Goal: Transaction & Acquisition: Purchase product/service

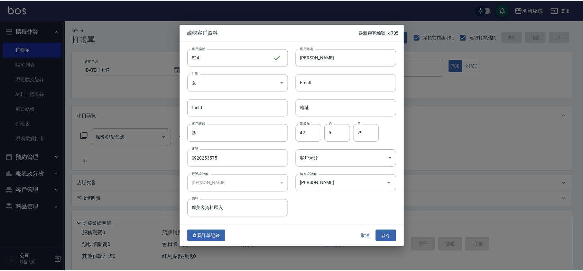
scroll to position [1, 0]
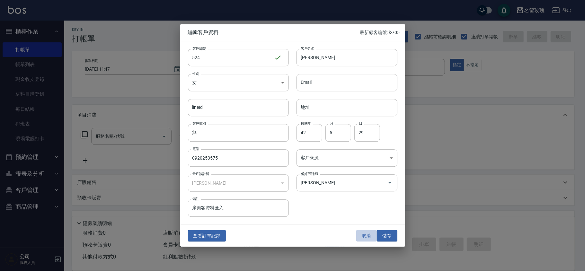
click at [369, 237] on button "取消" at bounding box center [367, 236] width 21 height 12
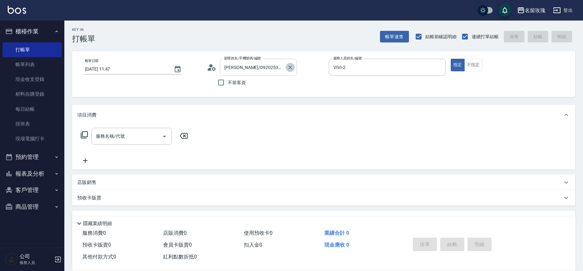
click at [290, 67] on icon "Clear" at bounding box center [290, 68] width 4 height 4
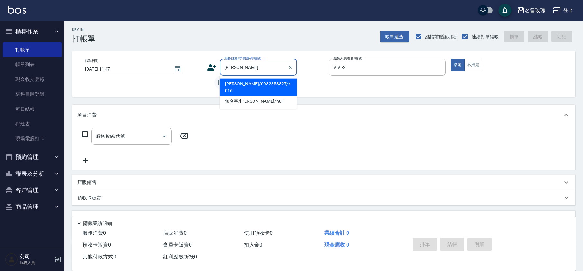
drag, startPoint x: 284, startPoint y: 80, endPoint x: 214, endPoint y: 88, distance: 69.9
click at [284, 80] on li "[PERSON_NAME]/0932353827/k-016" at bounding box center [258, 87] width 77 height 17
type input "[PERSON_NAME]/0932353827/k-016"
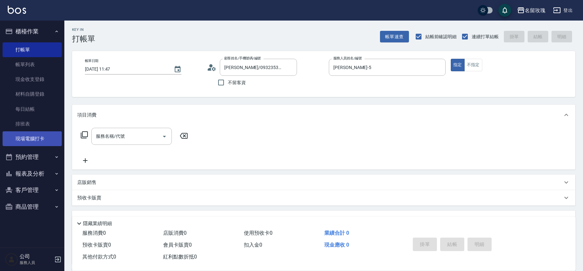
type input "[PERSON_NAME]-5"
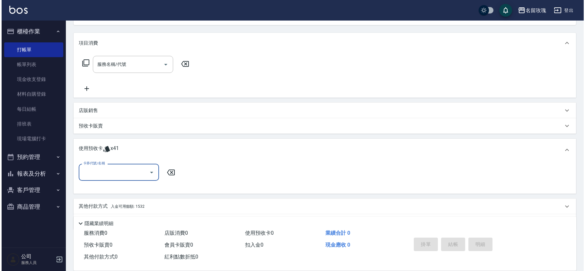
scroll to position [92, 0]
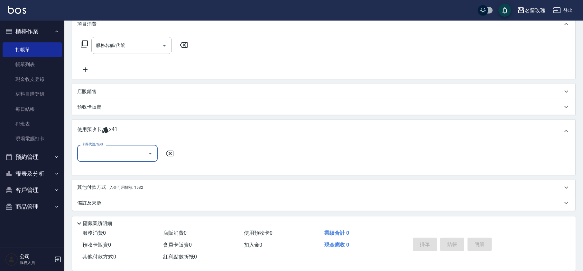
click at [84, 45] on icon at bounding box center [84, 44] width 8 height 8
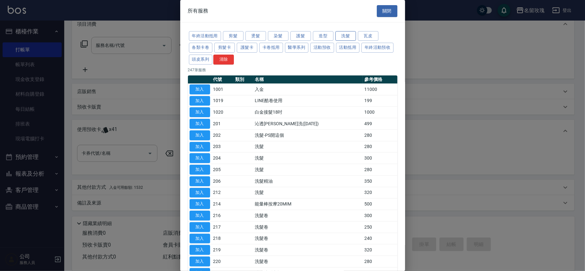
click at [341, 33] on button "洗髮" at bounding box center [346, 36] width 21 height 10
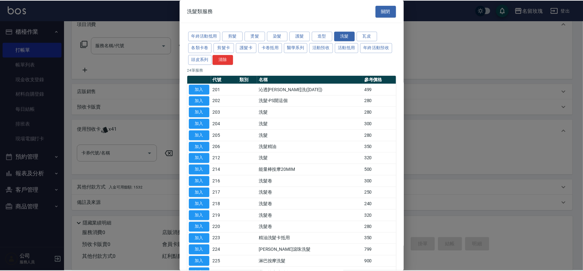
scroll to position [43, 0]
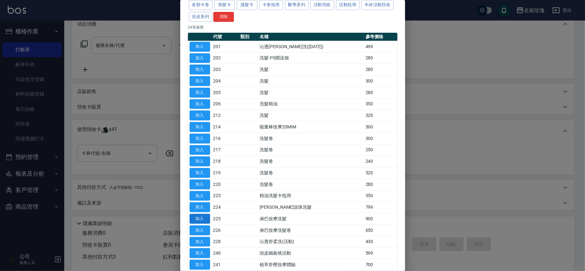
click at [203, 220] on button "加入" at bounding box center [200, 219] width 21 height 10
type input "淋巴按摩洗髮(225)"
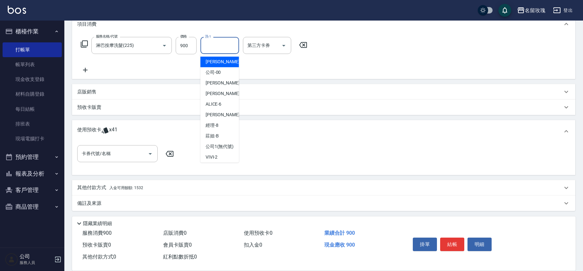
click at [210, 49] on input "洗-1" at bounding box center [219, 45] width 33 height 11
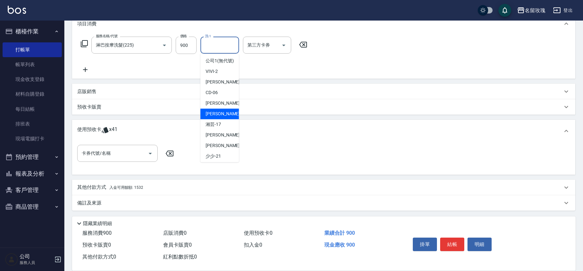
scroll to position [126, 0]
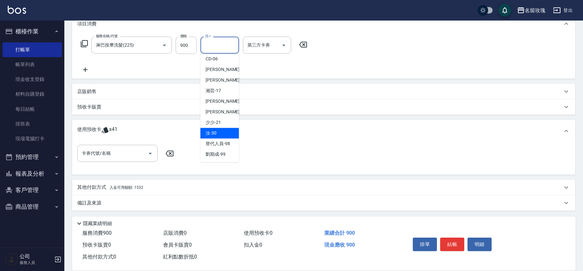
click at [222, 132] on div "汝 -30" at bounding box center [219, 133] width 39 height 11
type input "汝-30"
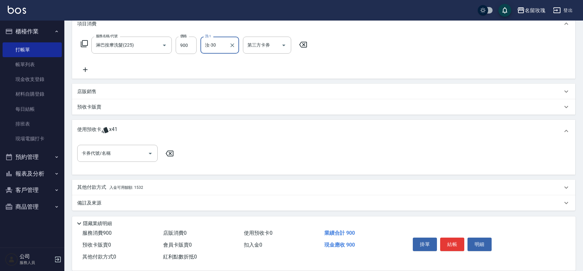
drag, startPoint x: 94, startPoint y: 91, endPoint x: 106, endPoint y: 104, distance: 17.8
click at [94, 92] on p "店販銷售" at bounding box center [86, 91] width 19 height 7
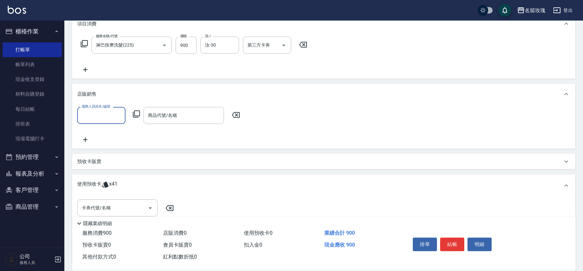
scroll to position [0, 0]
click at [104, 116] on input "服務人員姓名/編號" at bounding box center [101, 115] width 42 height 11
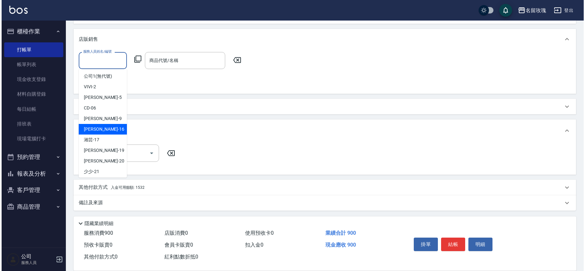
scroll to position [120, 0]
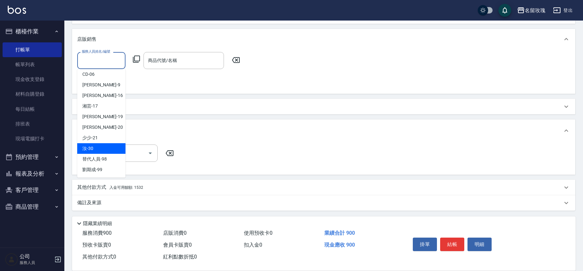
click at [102, 149] on div "汝 -30" at bounding box center [101, 148] width 48 height 11
type input "汝-30"
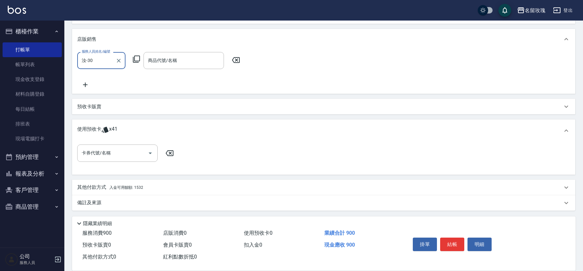
click at [134, 60] on icon at bounding box center [136, 59] width 7 height 7
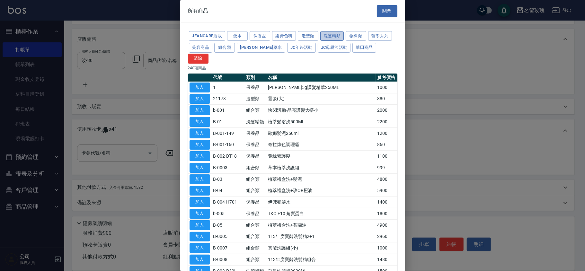
click at [336, 34] on button "洗髮精類" at bounding box center [333, 36] width 24 height 10
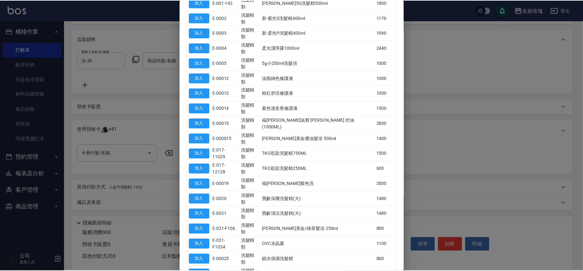
scroll to position [254, 0]
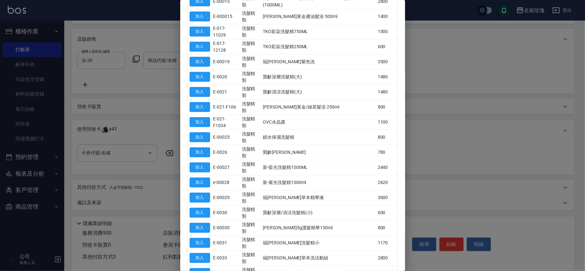
type input "[PERSON_NAME]精油"
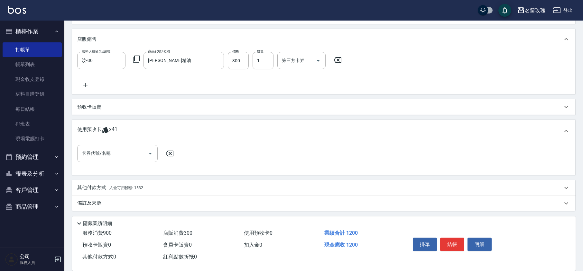
click at [96, 202] on p "備註及來源" at bounding box center [89, 203] width 24 height 7
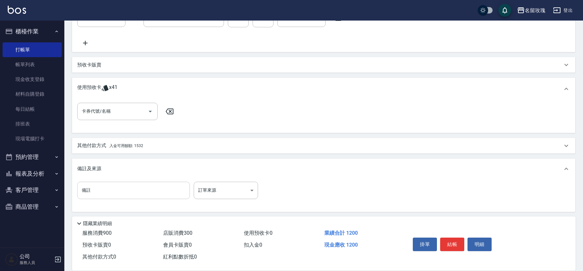
scroll to position [190, 0]
click at [111, 194] on input "備註" at bounding box center [133, 189] width 113 height 17
type input "5+"
click at [101, 143] on p "其他付款方式 入金可用餘額: 1532" at bounding box center [110, 144] width 66 height 7
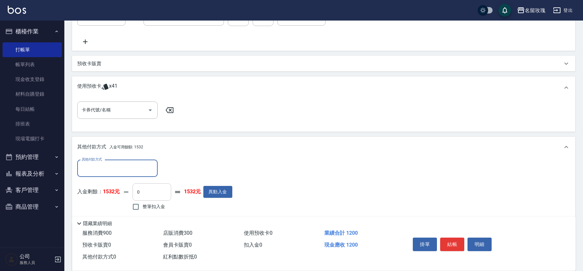
scroll to position [0, 0]
click at [144, 208] on span "整筆扣入金" at bounding box center [153, 207] width 23 height 7
click at [142, 208] on input "整筆扣入金" at bounding box center [136, 207] width 14 height 14
checkbox input "true"
type input "1200"
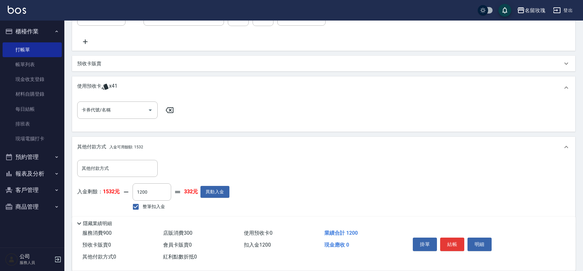
click at [187, 212] on div "入金剩餘： 1532元 1200 ​ 整筆扣入金 332元 異動入金" at bounding box center [153, 198] width 152 height 29
click at [146, 104] on div at bounding box center [150, 110] width 10 height 17
click at [150, 113] on icon "Open" at bounding box center [150, 110] width 8 height 8
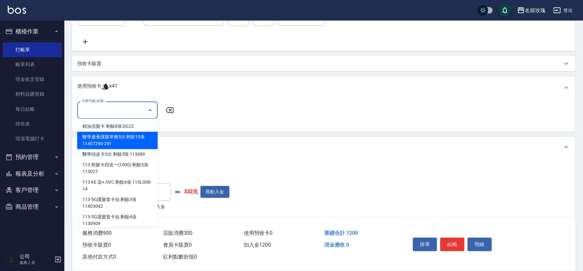
click at [140, 141] on div "醫學蘆薈護髮單敷5次 剩餘10張 11407290-291" at bounding box center [117, 140] width 80 height 17
type input "醫學蘆薈護髮單敷5次 11407290-291"
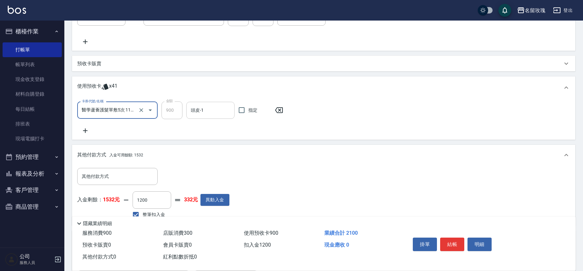
drag, startPoint x: 222, startPoint y: 108, endPoint x: 219, endPoint y: 113, distance: 4.9
click at [221, 108] on input "頭皮-1" at bounding box center [210, 110] width 42 height 11
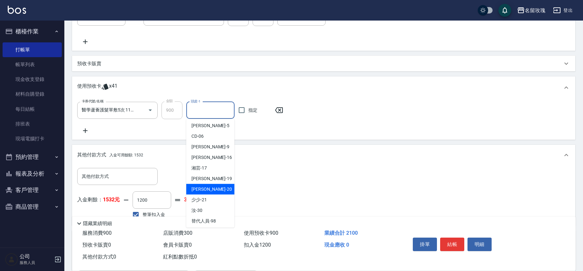
scroll to position [120, 0]
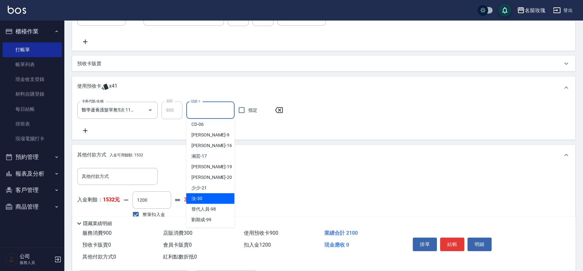
click at [202, 196] on span "汝 -30" at bounding box center [196, 198] width 11 height 7
type input "汝-30"
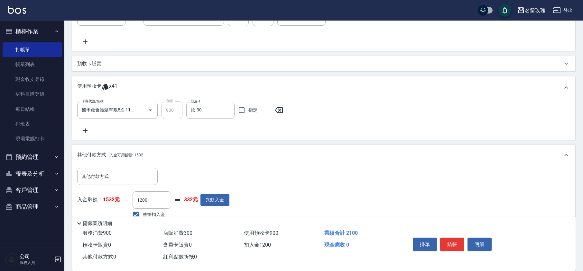
click at [86, 133] on icon at bounding box center [85, 131] width 16 height 8
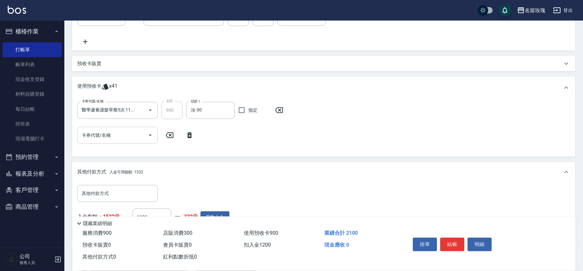
click at [146, 134] on icon "Open" at bounding box center [150, 136] width 8 height 8
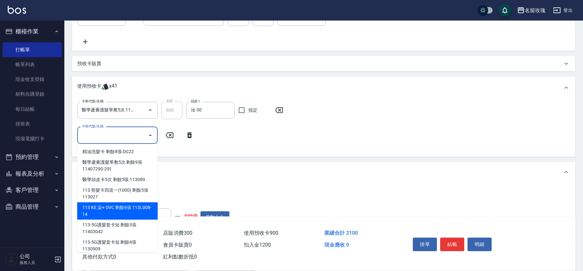
click at [132, 210] on div "113 KE 染+ OVC 剩餘6張 113L008-14" at bounding box center [117, 211] width 80 height 17
type input "113 KE 染+ OVC 113L008-14"
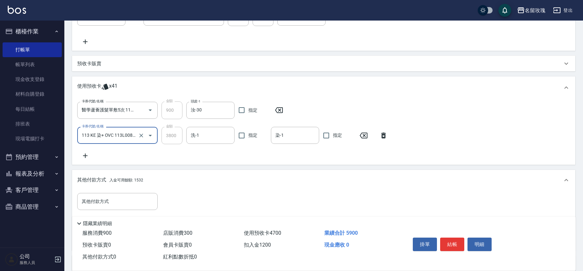
click at [206, 144] on div "卡券代號/名稱 醫學蘆薈護髮單敷5次 11407290-291 卡券代號/名稱 金額 900 金額 頭皮-1 汝-30 頭皮-1 指定 卡券代號/名稱 113…" at bounding box center [323, 131] width 493 height 58
click at [211, 127] on div "洗-1" at bounding box center [210, 135] width 48 height 17
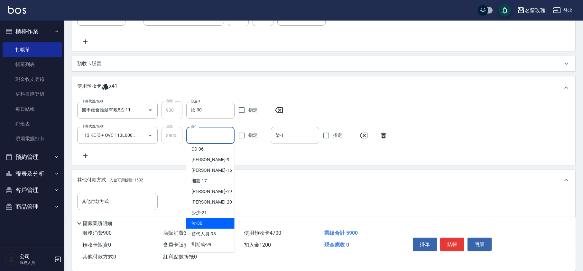
click at [201, 218] on div "汝 -30" at bounding box center [210, 223] width 48 height 11
type input "汝-30"
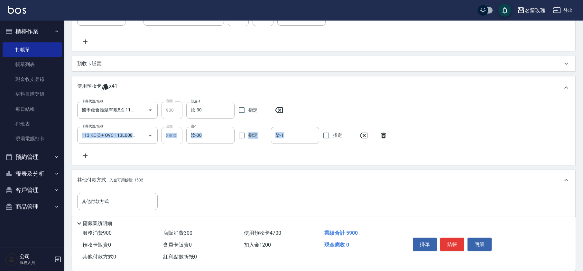
drag, startPoint x: 292, startPoint y: 120, endPoint x: 294, endPoint y: 125, distance: 5.5
click at [293, 120] on div "卡券代號/名稱 醫學蘆薈護髮單敷5次 11407290-291 卡券代號/名稱 金額 900 金額 頭皮-1 汝-30 頭皮-1 指定 卡券代號/名稱 113…" at bounding box center [323, 131] width 493 height 58
click at [293, 137] on input "染-1" at bounding box center [295, 135] width 42 height 11
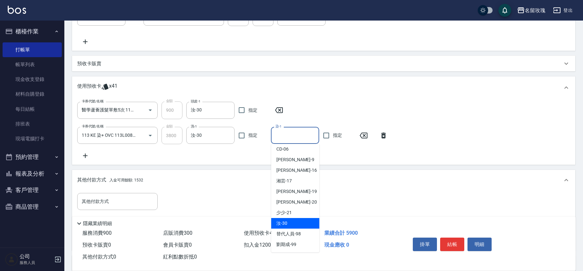
click at [279, 220] on span "汝 -30" at bounding box center [281, 223] width 11 height 7
type input "汝-30"
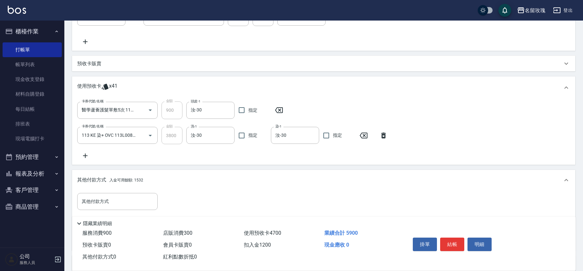
click at [86, 153] on icon at bounding box center [85, 156] width 16 height 8
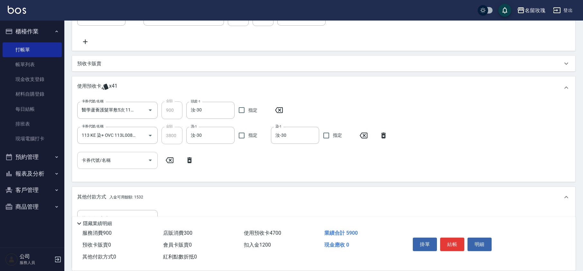
click at [145, 159] on button "Open" at bounding box center [150, 160] width 10 height 10
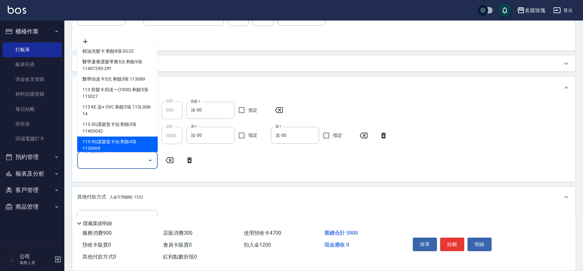
click at [128, 144] on div "113-5G護髮套卡短 剩餘4張 1130909" at bounding box center [117, 145] width 80 height 17
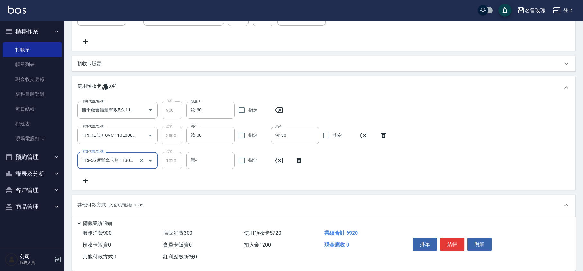
click at [147, 160] on icon "Open" at bounding box center [150, 161] width 8 height 8
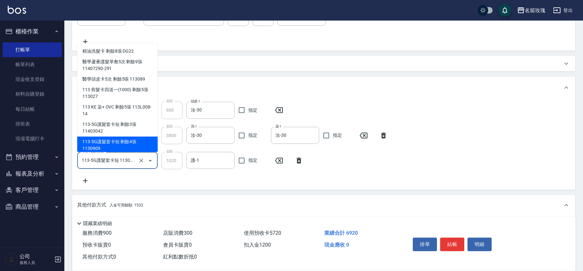
scroll to position [2, 0]
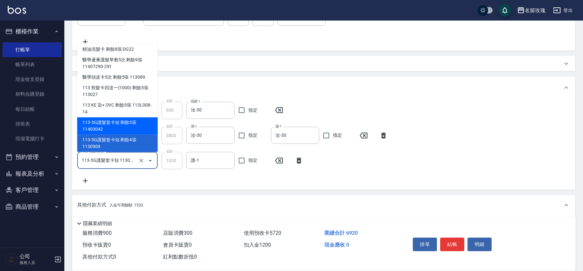
click at [143, 122] on div "113-5G護髮套卡短 剩餘3張 11403042" at bounding box center [117, 126] width 80 height 17
type input "113-5G護髮套卡短 11403042"
type input "900"
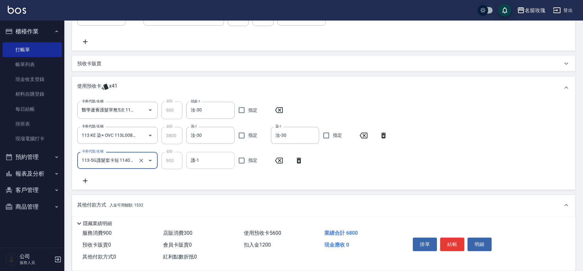
click at [198, 159] on input "護-1" at bounding box center [210, 160] width 42 height 11
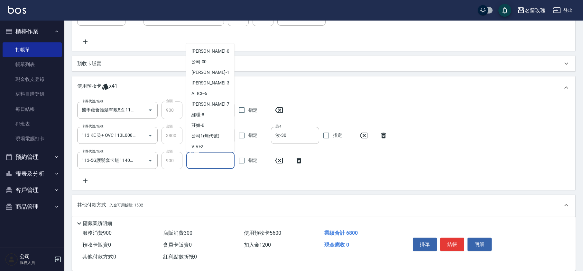
scroll to position [120, 0]
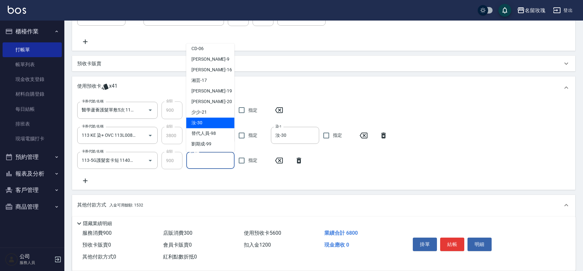
click at [219, 126] on div "汝 -30" at bounding box center [210, 123] width 48 height 11
type input "汝-30"
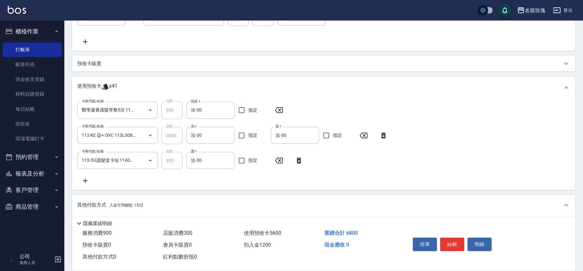
click at [223, 174] on div "卡券代號/名稱 醫學蘆薈護髮單敷5次 11407290-291 卡券代號/名稱 金額 900 金額 頭皮-1 汝-30 頭皮-1 指定 卡券代號/名稱 113…" at bounding box center [323, 143] width 493 height 83
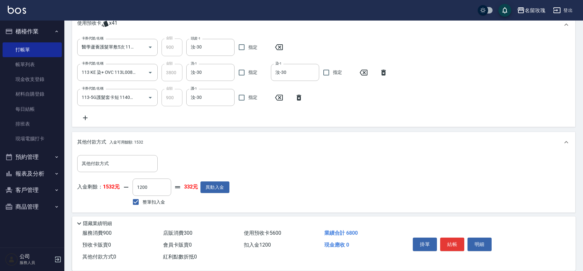
scroll to position [314, 0]
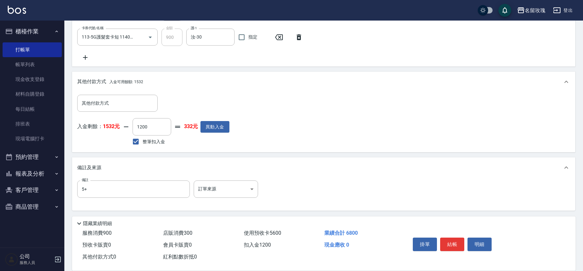
click at [151, 141] on span "整筆扣入金" at bounding box center [153, 142] width 23 height 7
click at [142, 141] on input "整筆扣入金" at bounding box center [136, 142] width 14 height 14
checkbox input "false"
type input "0"
click at [152, 141] on span "整筆扣入金" at bounding box center [153, 142] width 23 height 7
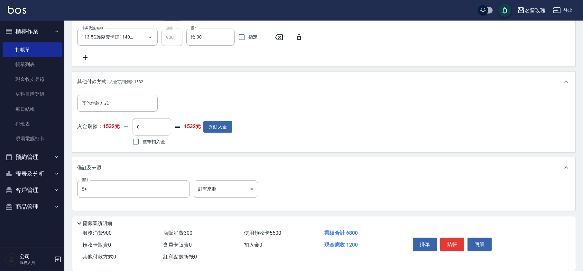
click at [142, 141] on input "整筆扣入金" at bounding box center [136, 142] width 14 height 14
checkbox input "true"
type input "1200"
click at [201, 142] on div "入金剩餘： 1532元 1200 ​ 整筆扣入金 332元 異動入金" at bounding box center [153, 132] width 152 height 29
type input "[DATE] 13:40"
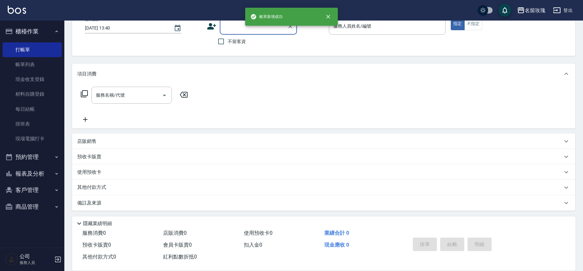
scroll to position [0, 0]
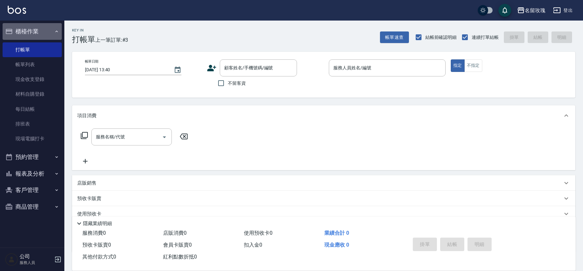
click at [53, 30] on button "櫃檯作業" at bounding box center [32, 31] width 59 height 17
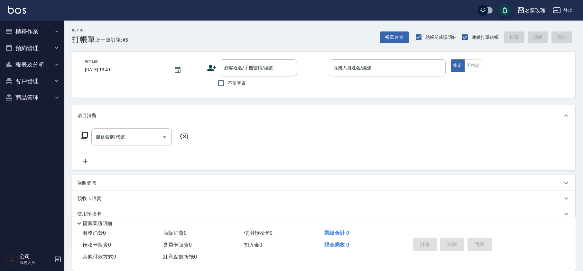
click at [34, 67] on button "報表及分析" at bounding box center [32, 64] width 59 height 17
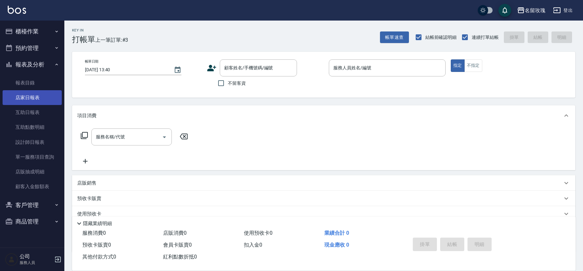
click at [20, 101] on link "店家日報表" at bounding box center [32, 97] width 59 height 15
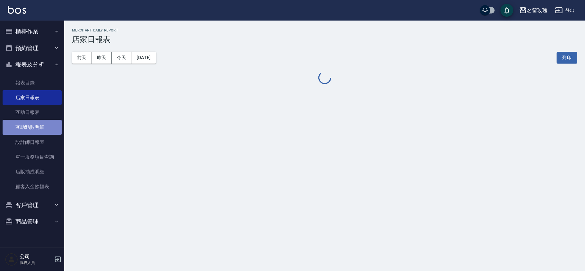
click at [29, 123] on link "互助點數明細" at bounding box center [32, 127] width 59 height 15
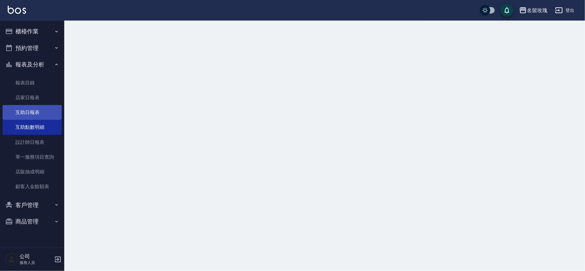
click at [31, 113] on link "互助日報表" at bounding box center [32, 112] width 59 height 15
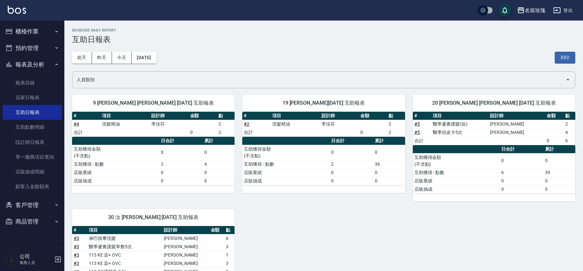
click at [247, 35] on h3 "互助日報表" at bounding box center [323, 39] width 503 height 9
click at [104, 56] on button "昨天" at bounding box center [102, 58] width 20 height 12
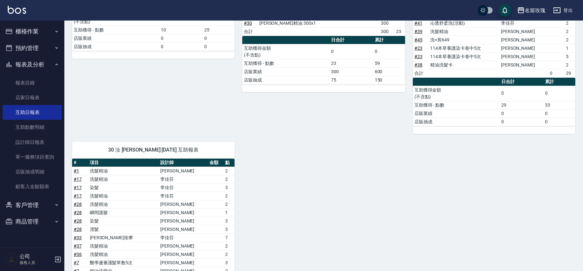
scroll to position [235, 0]
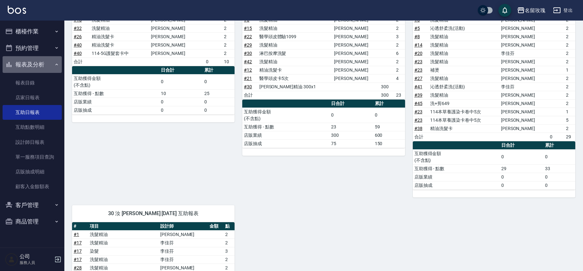
drag, startPoint x: 25, startPoint y: 64, endPoint x: 29, endPoint y: 59, distance: 7.0
click at [26, 64] on button "報表及分析" at bounding box center [32, 64] width 59 height 17
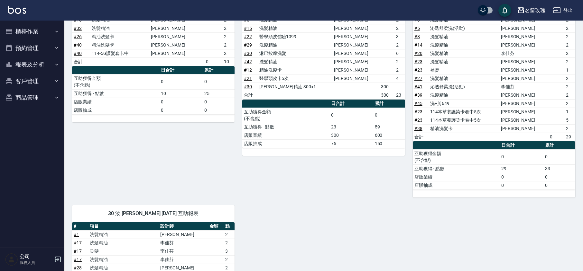
click at [32, 30] on button "櫃檯作業" at bounding box center [32, 31] width 59 height 17
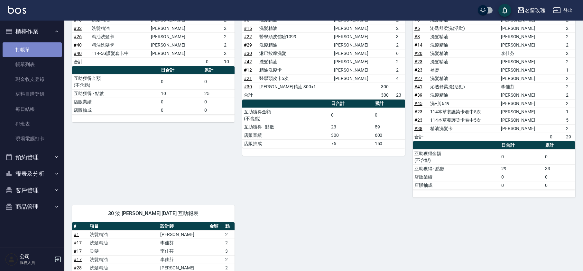
click at [25, 49] on link "打帳單" at bounding box center [32, 49] width 59 height 15
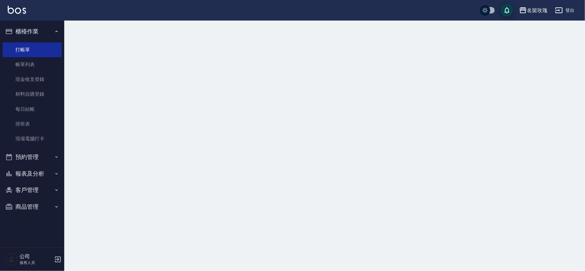
click at [36, 32] on button "櫃檯作業" at bounding box center [32, 31] width 59 height 17
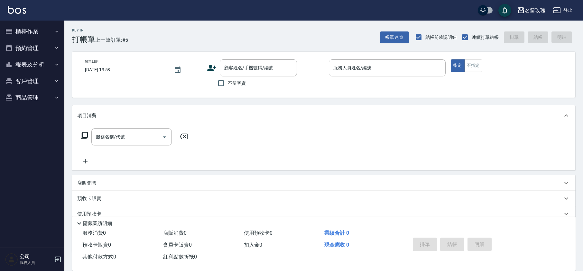
click at [219, 23] on div "Key In 打帳單 上一筆訂單:#5 帳單速查 結帳前確認明細 連續打單結帳 掛單 結帳 明細" at bounding box center [319, 32] width 511 height 23
click at [221, 34] on div "Key In 打帳單 上一筆訂單:#5 帳單速查 結帳前確認明細 連續打單結帳 掛單 結帳 明細" at bounding box center [319, 32] width 511 height 23
click at [201, 34] on div "Key In 打帳單 上一筆訂單:#5 帳單速查 結帳前確認明細 連續打單結帳 掛單 結帳 明細" at bounding box center [319, 32] width 511 height 23
click at [261, 84] on div "不留客資" at bounding box center [252, 84] width 90 height 14
click at [260, 74] on div "顧客姓名/手機號碼/編號" at bounding box center [258, 67] width 77 height 17
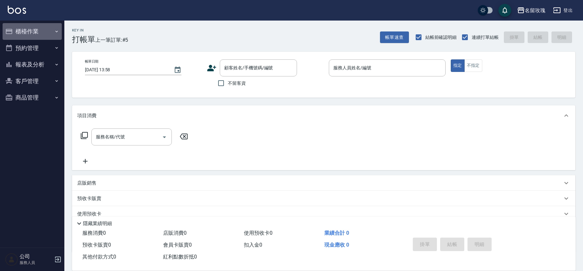
click at [32, 34] on button "櫃檯作業" at bounding box center [32, 31] width 59 height 17
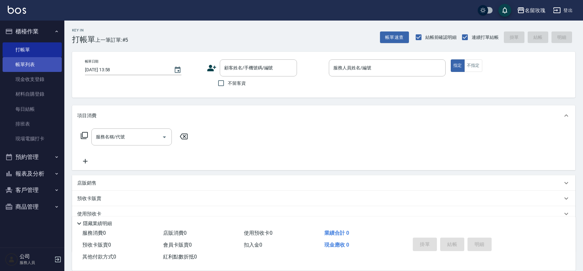
click at [25, 62] on link "帳單列表" at bounding box center [32, 64] width 59 height 15
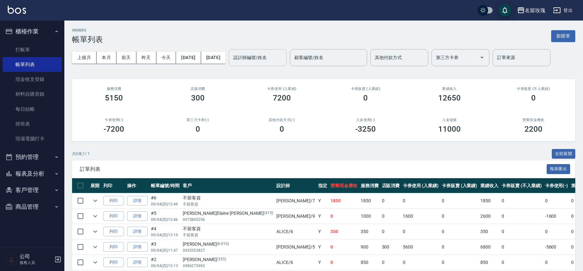
click at [259, 55] on input "設計師編號/姓名" at bounding box center [257, 57] width 52 height 11
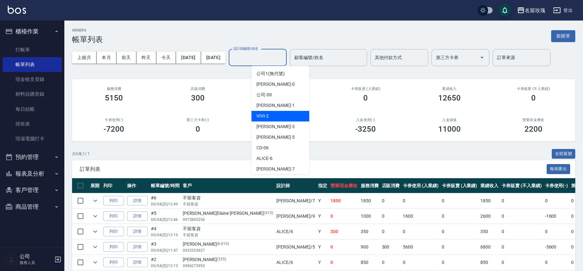
click at [265, 117] on span "VIVI -2" at bounding box center [262, 116] width 12 height 7
type input "VIVI-2"
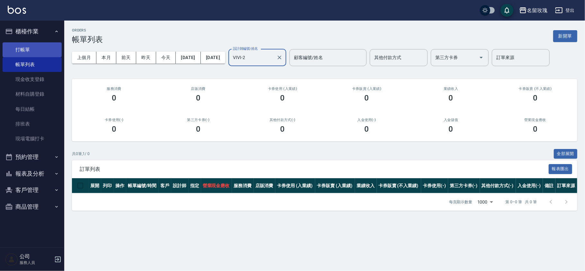
click at [40, 44] on link "打帳單" at bounding box center [32, 49] width 59 height 15
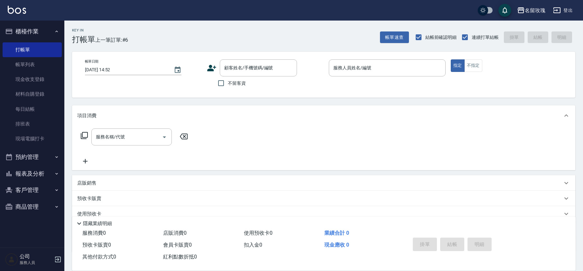
click at [218, 91] on div "帳單日期 [DATE] 14:52 顧客姓名/手機號碼/編號 顧客姓名/手機號碼/編號 不留客資 服務人員姓名/編號 服務人員姓名/編號 指定 不指定" at bounding box center [323, 75] width 503 height 46
click at [223, 86] on input "不留客資" at bounding box center [221, 84] width 14 height 14
checkbox input "true"
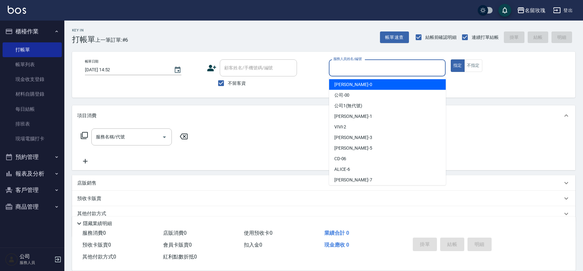
click at [403, 62] on input "服務人員姓名/編號" at bounding box center [386, 67] width 111 height 11
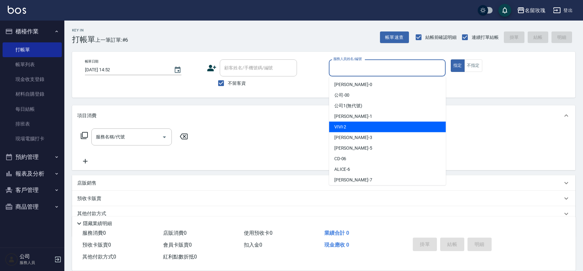
click at [358, 129] on div "VIVI -2" at bounding box center [387, 127] width 117 height 11
type input "VIVI-2"
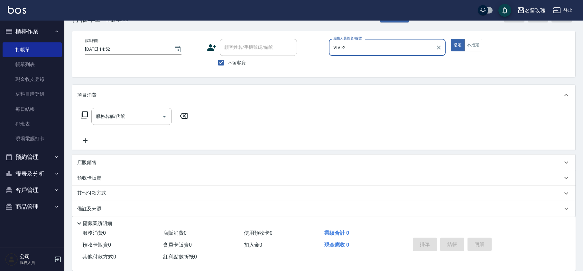
scroll to position [26, 0]
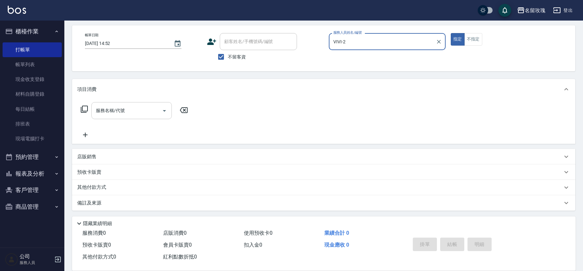
drag, startPoint x: 101, startPoint y: 106, endPoint x: 109, endPoint y: 114, distance: 11.6
click at [102, 106] on input "服務名稱/代號" at bounding box center [126, 110] width 65 height 11
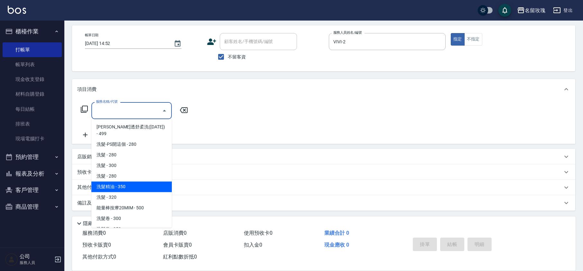
click at [128, 182] on span "洗髮精油 - 350" at bounding box center [131, 187] width 80 height 11
type input "洗髮精油(206)"
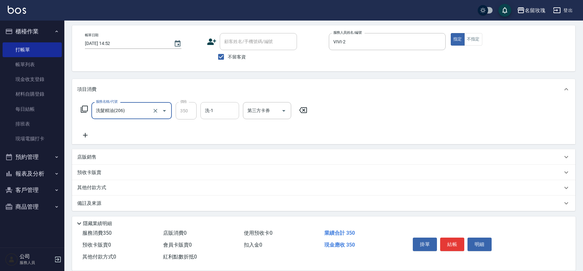
click at [222, 107] on input "洗-1" at bounding box center [219, 110] width 33 height 11
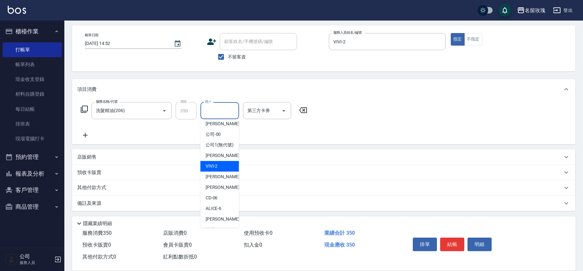
scroll to position [0, 0]
click at [217, 175] on div "VIVI -2" at bounding box center [219, 169] width 39 height 11
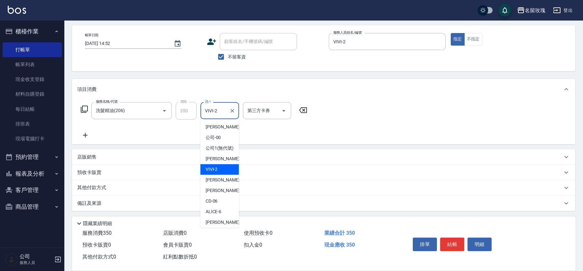
click at [216, 111] on input "VIVI-2" at bounding box center [214, 110] width 23 height 11
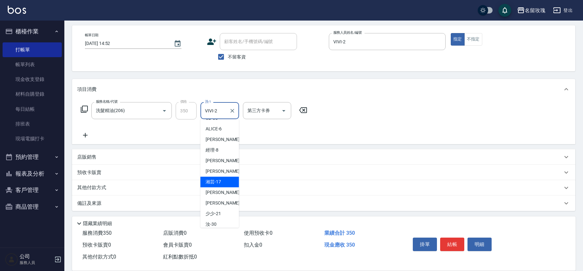
scroll to position [126, 0]
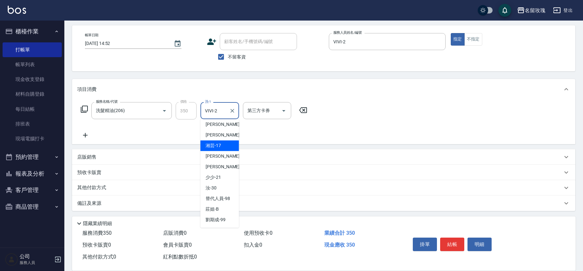
click at [216, 144] on span "湘芸 -17" at bounding box center [212, 145] width 15 height 7
type input "湘芸-17"
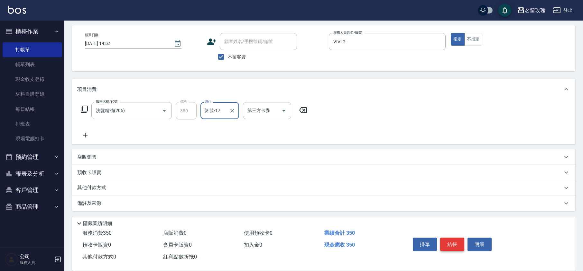
click at [443, 241] on button "結帳" at bounding box center [452, 245] width 24 height 14
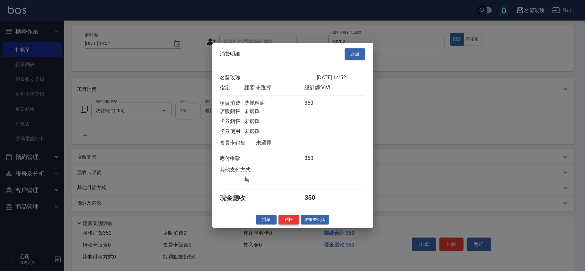
click at [283, 221] on button "結帳" at bounding box center [289, 220] width 21 height 10
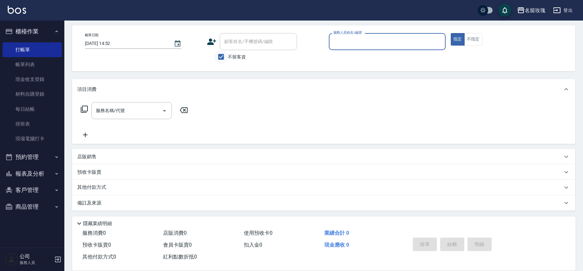
click at [227, 62] on input "不留客資" at bounding box center [221, 57] width 14 height 14
checkbox input "false"
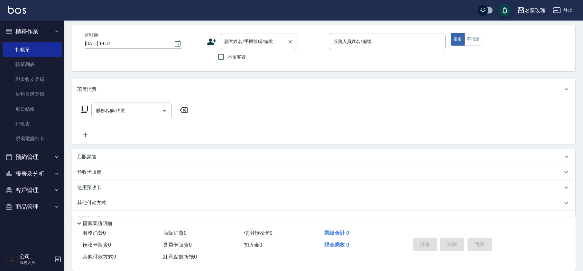
click at [239, 43] on input "顧客姓名/手機號碼/編號" at bounding box center [253, 41] width 62 height 11
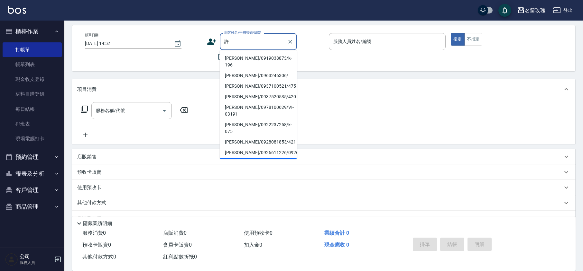
click at [251, 158] on li "[PERSON_NAME]/0920253575/524" at bounding box center [258, 163] width 77 height 11
type input "[PERSON_NAME]/0920253575/524"
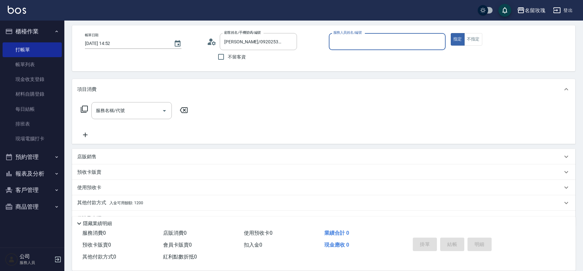
type input "VIVI-2"
click at [112, 187] on span "x13" at bounding box center [113, 189] width 8 height 10
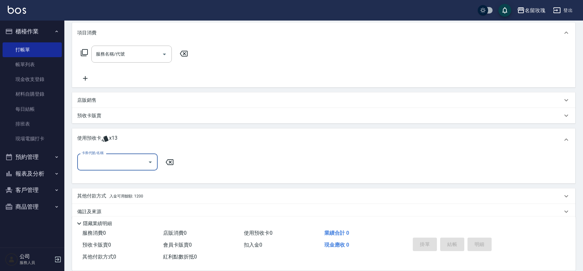
scroll to position [91, 0]
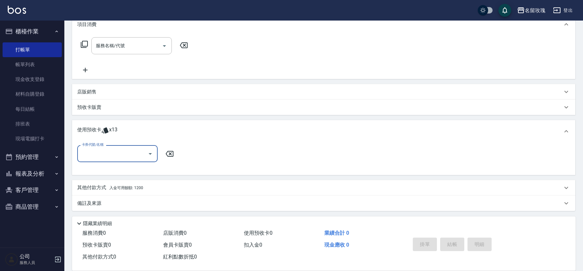
click at [103, 157] on input "卡券代號/名稱" at bounding box center [112, 153] width 65 height 11
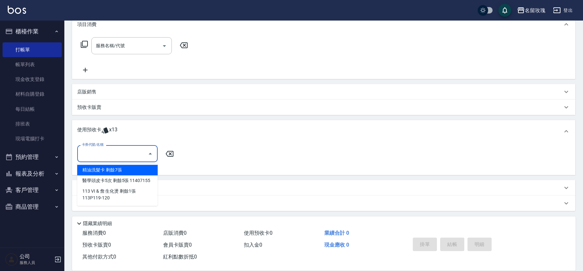
click at [103, 157] on input "卡券代號/名稱" at bounding box center [112, 153] width 65 height 11
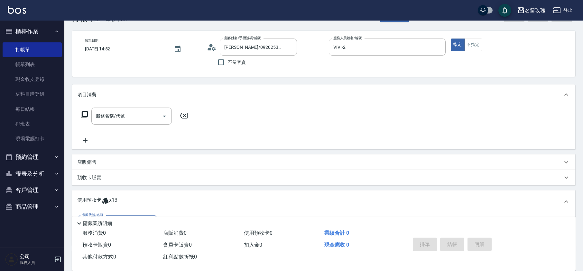
scroll to position [0, 0]
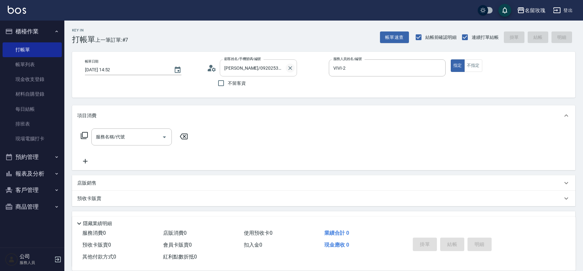
click at [289, 67] on icon "Clear" at bounding box center [290, 68] width 4 height 4
click at [437, 67] on icon "Clear" at bounding box center [438, 68] width 6 height 6
click at [237, 75] on div "顧客姓名/手機號碼/編號" at bounding box center [258, 67] width 77 height 17
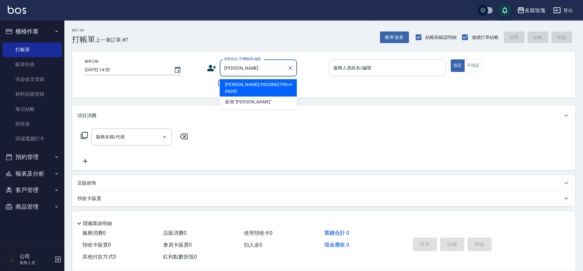
click at [242, 84] on li "[PERSON_NAME]/0933860709/vi-06092" at bounding box center [258, 87] width 77 height 17
type input "[PERSON_NAME]/0933860709/vi-06092"
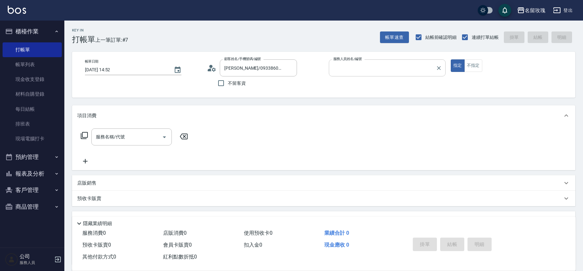
type input "VIVI-2"
click at [210, 66] on circle at bounding box center [210, 66] width 3 height 3
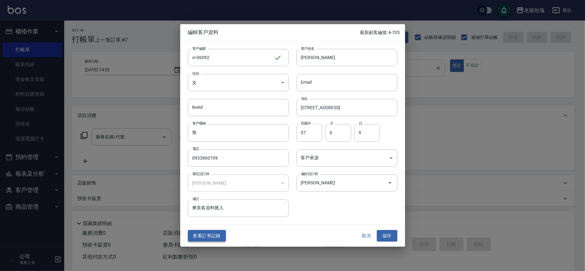
click at [204, 233] on button "查看訂單記錄" at bounding box center [207, 236] width 38 height 12
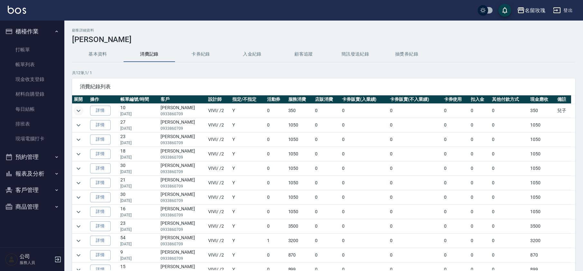
click at [80, 110] on icon "expand row" at bounding box center [79, 111] width 8 height 8
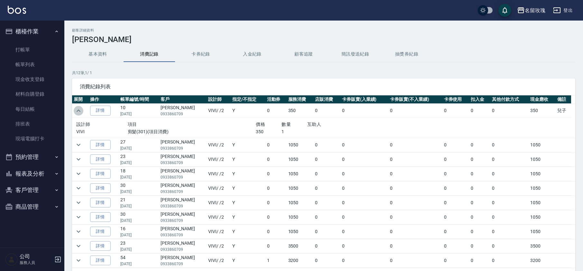
click at [80, 110] on icon "expand row" at bounding box center [79, 111] width 8 height 8
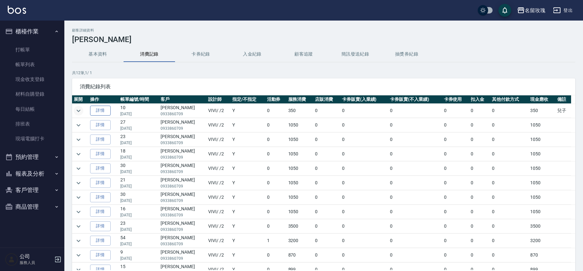
click at [95, 112] on link "詳情" at bounding box center [100, 111] width 21 height 10
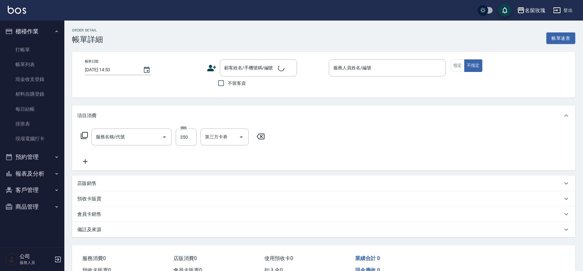
type input "[DATE] 13:33"
type input "VIVI-2"
type input "兒子"
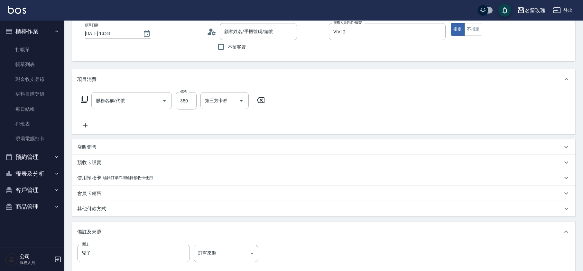
type input "剪髮(301)"
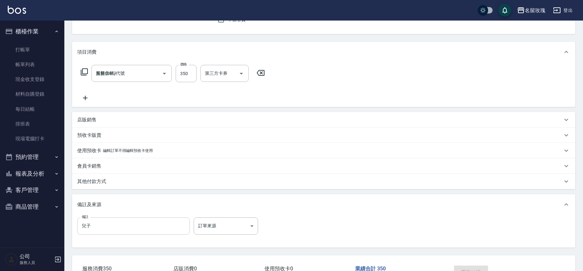
type input "[PERSON_NAME]/0933860709/vi-06092"
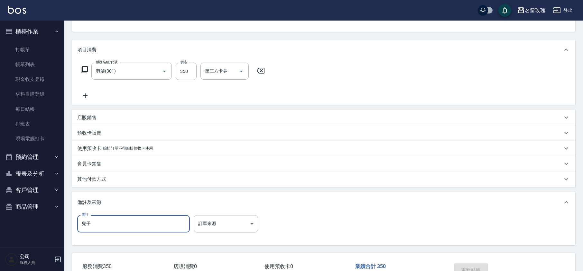
click at [116, 223] on input "兒子" at bounding box center [133, 223] width 113 height 17
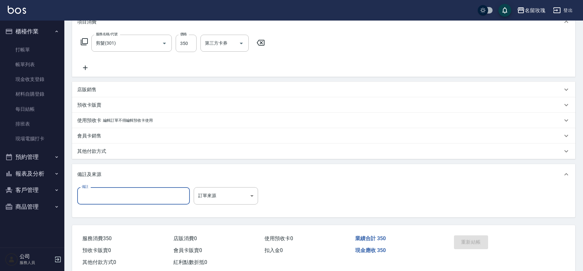
scroll to position [108, 0]
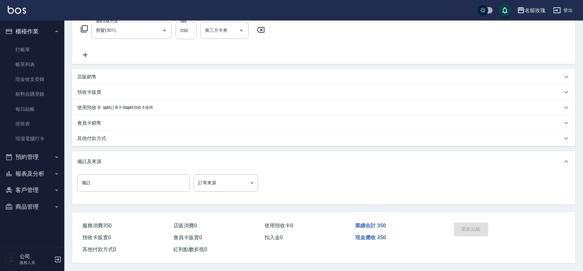
click at [460, 225] on div "重新結帳" at bounding box center [478, 234] width 54 height 28
click at [259, 163] on div "備註及來源" at bounding box center [319, 162] width 485 height 7
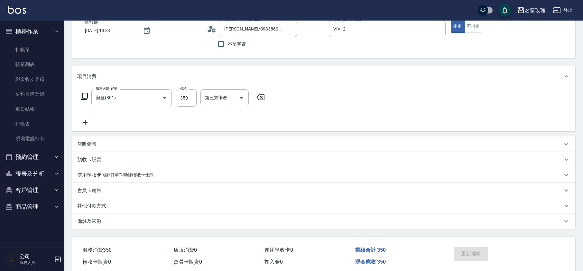
scroll to position [65, 0]
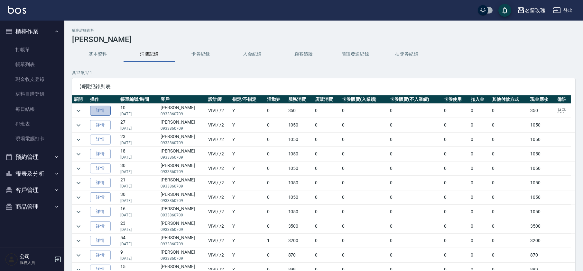
click at [106, 112] on link "詳情" at bounding box center [100, 111] width 21 height 10
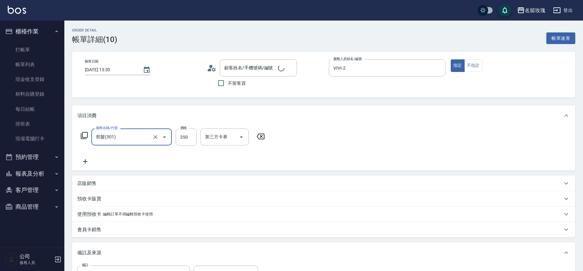
type input "[PERSON_NAME]/0933860709/vi-06092"
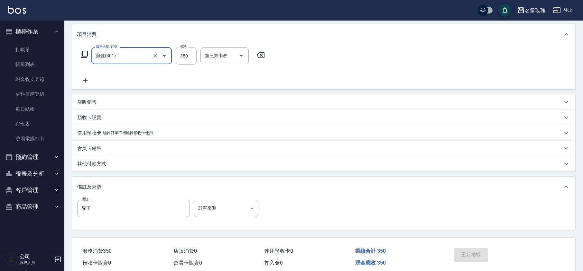
scroll to position [108, 0]
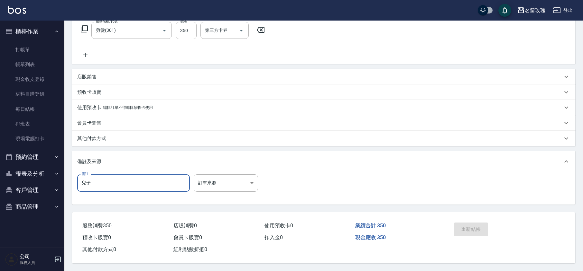
click at [136, 182] on input "兒子" at bounding box center [133, 183] width 113 height 17
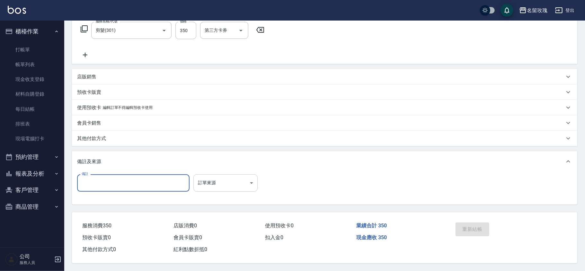
click at [218, 180] on body "名留玫瑰 登出 櫃檯作業 打帳單 帳單列表 現金收支登錄 材料自購登錄 每日結帳 排班表 現場電腦打卡 預約管理 預約管理 單日預約紀錄 單週預約紀錄 報表及…" at bounding box center [292, 82] width 585 height 378
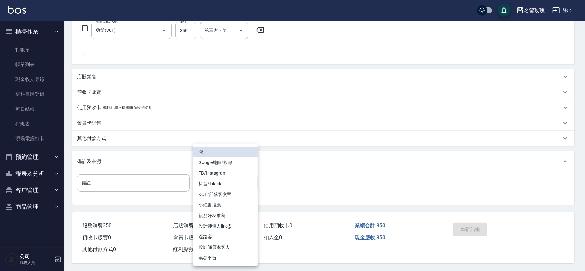
click at [118, 163] on div at bounding box center [292, 135] width 585 height 271
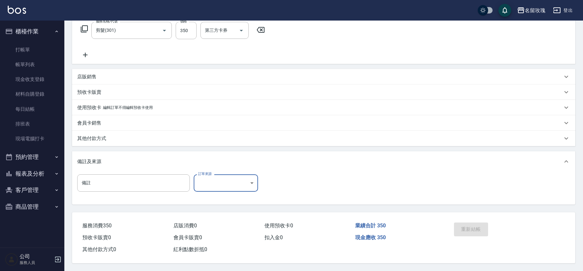
click at [118, 163] on div "備註及來源" at bounding box center [319, 162] width 485 height 7
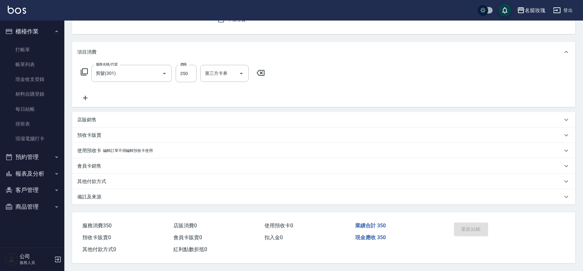
scroll to position [65, 0]
click at [179, 69] on input "350" at bounding box center [186, 73] width 21 height 17
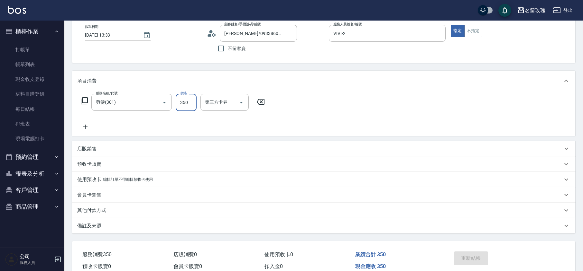
scroll to position [0, 0]
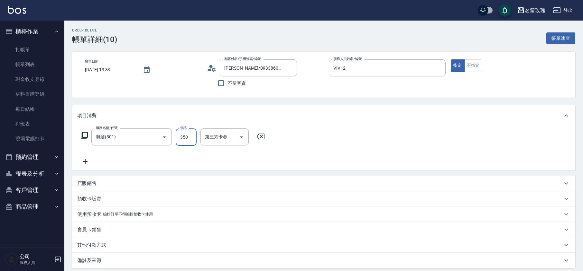
click at [358, 142] on div "服務名稱/代號 剪髮(301) 服務名稱/代號 價格 350 價格 第三方卡券 第三方卡券" at bounding box center [323, 148] width 503 height 45
click at [472, 67] on button "不指定" at bounding box center [473, 65] width 18 height 13
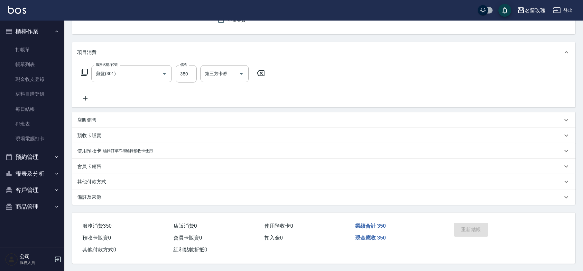
scroll to position [65, 0]
click at [462, 225] on div "重新結帳" at bounding box center [478, 234] width 54 height 28
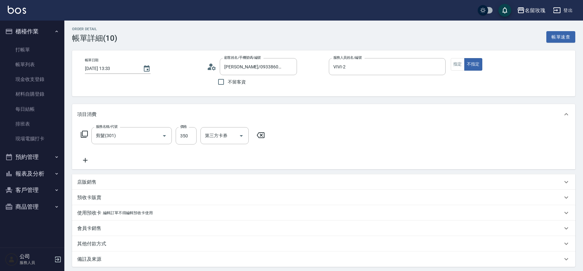
scroll to position [0, 0]
click at [457, 70] on button "指定" at bounding box center [457, 65] width 14 height 13
click at [142, 136] on input "剪髮(301)" at bounding box center [122, 137] width 57 height 11
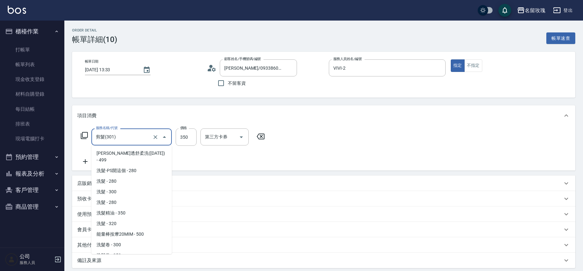
scroll to position [201, 0]
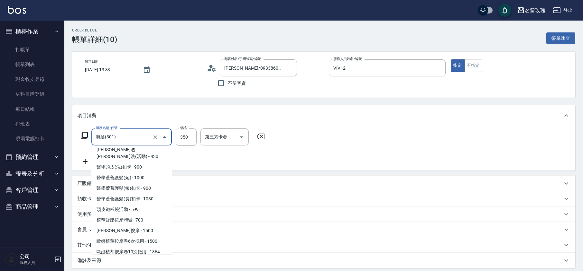
click at [142, 137] on input "剪髮(301)" at bounding box center [122, 137] width 57 height 11
click at [247, 161] on div "服務名稱/代號 剪髮(301) 服務名稱/代號 價格 350 價格 第三方卡券 第三方卡券" at bounding box center [172, 147] width 191 height 37
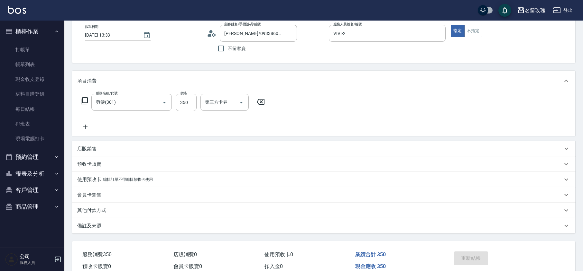
scroll to position [65, 0]
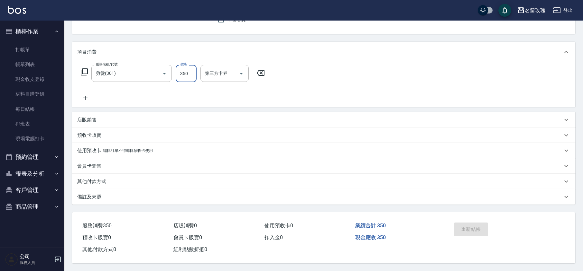
click at [192, 71] on input "350" at bounding box center [186, 73] width 21 height 17
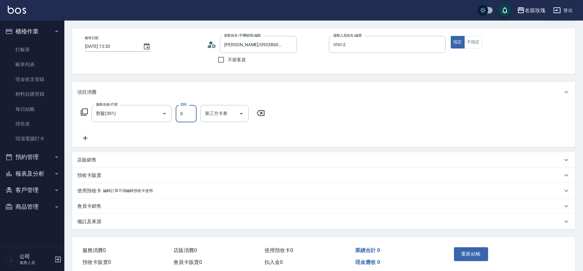
scroll to position [0, 0]
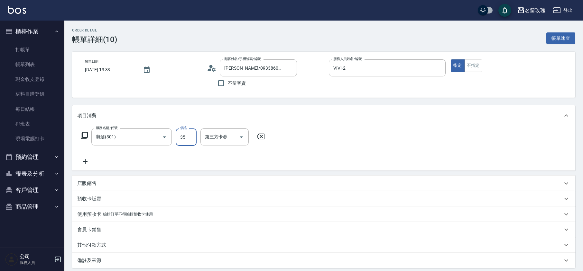
type input "350"
click at [318, 139] on div "服務名稱/代號 剪髮(301) 服務名稱/代號 價格 350 價格 第三方卡券 第三方卡券" at bounding box center [323, 148] width 503 height 45
click at [477, 63] on button "不指定" at bounding box center [473, 65] width 18 height 13
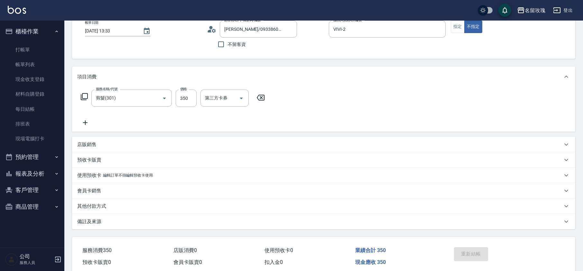
scroll to position [65, 0]
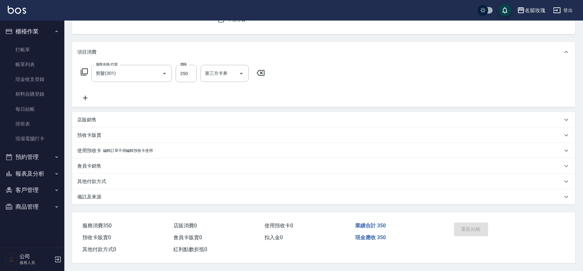
click at [467, 225] on div "重新結帳" at bounding box center [478, 234] width 54 height 28
click at [26, 50] on link "打帳單" at bounding box center [32, 49] width 59 height 15
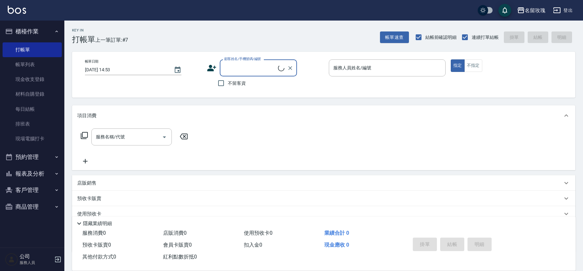
click at [247, 68] on input "顧客姓名/手機號碼/編號" at bounding box center [249, 67] width 55 height 11
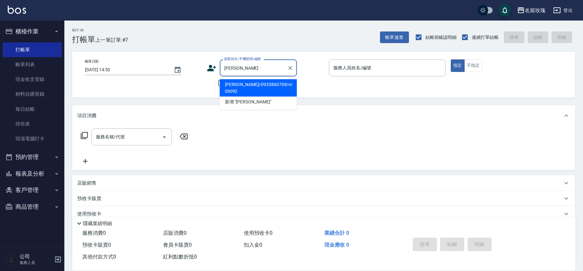
click at [262, 85] on li "[PERSON_NAME]/0933860709/vi-06092" at bounding box center [258, 87] width 77 height 17
type input "[PERSON_NAME]/0933860709/vi-06092"
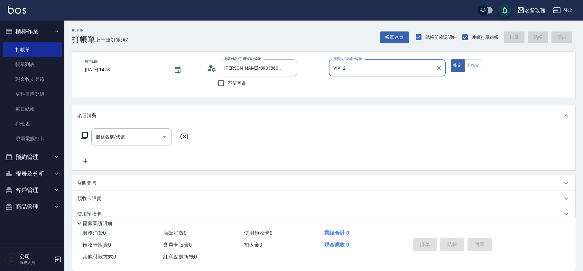
type input "VIVI-2"
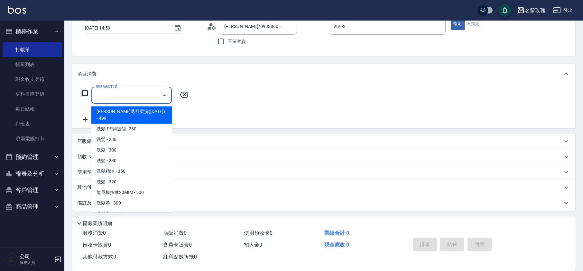
click at [120, 97] on input "服務名稱/代號" at bounding box center [126, 95] width 65 height 11
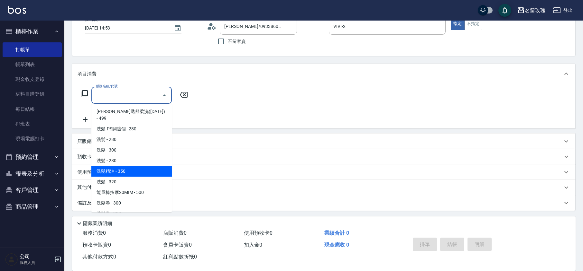
click at [115, 166] on span "洗髮精油 - 350" at bounding box center [131, 171] width 80 height 11
type input "洗髮精油(206)"
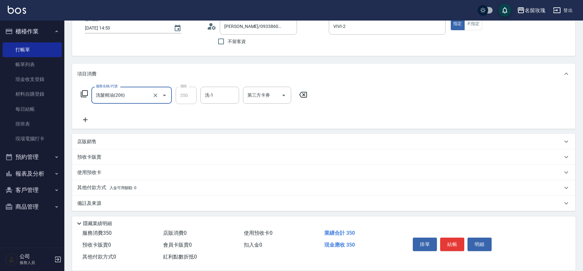
click at [234, 94] on input "洗-1" at bounding box center [219, 95] width 33 height 11
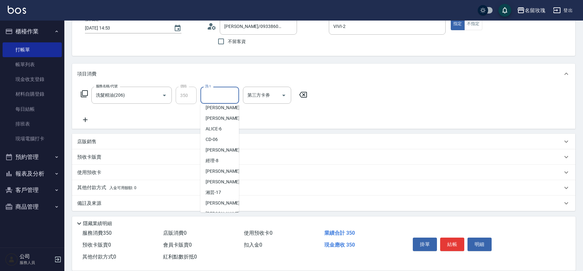
scroll to position [126, 0]
click at [219, 131] on span "湘芸 -17" at bounding box center [212, 130] width 15 height 7
type input "湘芸-17"
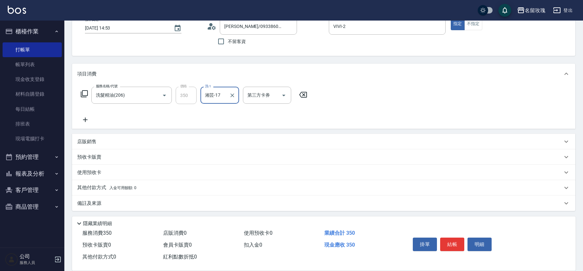
click at [86, 125] on div "服務名稱/代號 洗髮精油(206) 服務名稱/代號 價格 350 價格 洗-1 湘芸-17 洗-1 第三方卡券 第三方卡券" at bounding box center [323, 106] width 503 height 45
click at [92, 121] on icon at bounding box center [85, 120] width 16 height 8
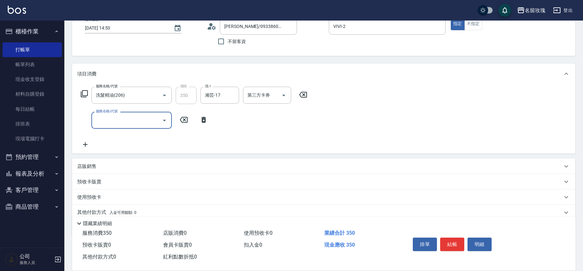
click at [105, 120] on input "服務名稱/代號" at bounding box center [126, 120] width 65 height 11
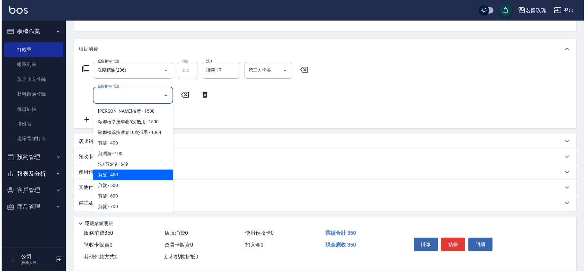
scroll to position [300, 0]
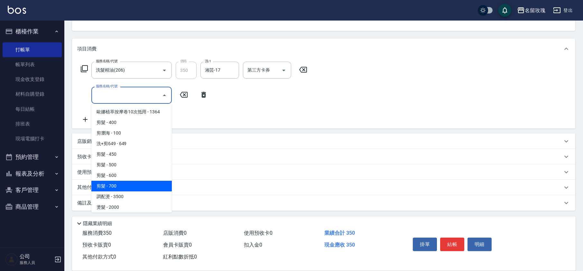
click at [120, 181] on span "剪髮 - 700" at bounding box center [131, 186] width 80 height 11
type input "剪髮(307)"
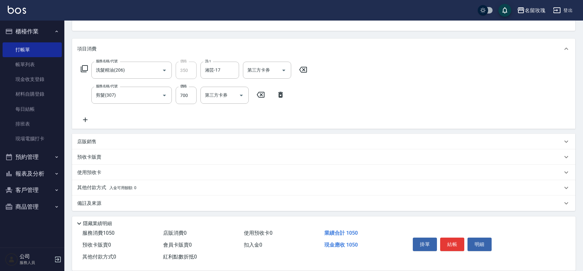
click at [465, 247] on div "掛單 結帳 明細" at bounding box center [452, 245] width 84 height 20
click at [457, 246] on button "結帳" at bounding box center [452, 245] width 24 height 14
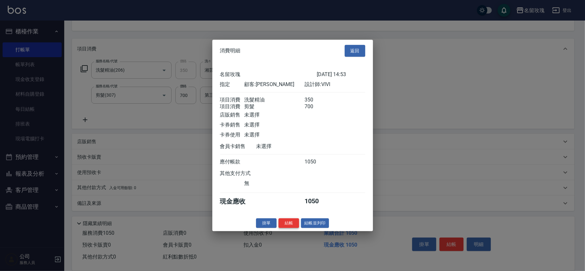
click at [287, 227] on button "結帳" at bounding box center [289, 223] width 21 height 10
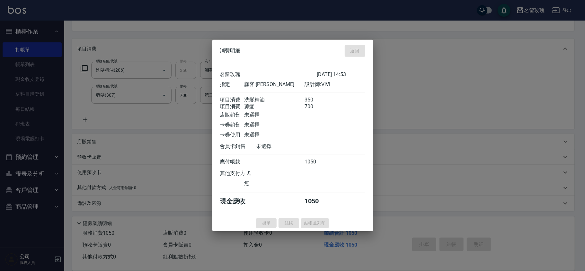
type input "[DATE] 14:54"
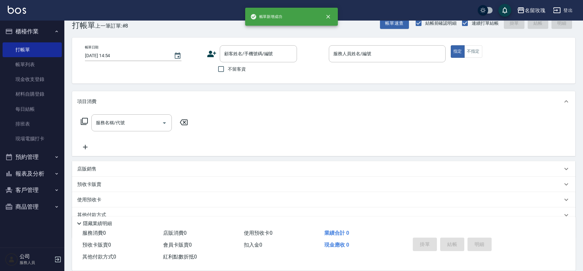
scroll to position [0, 0]
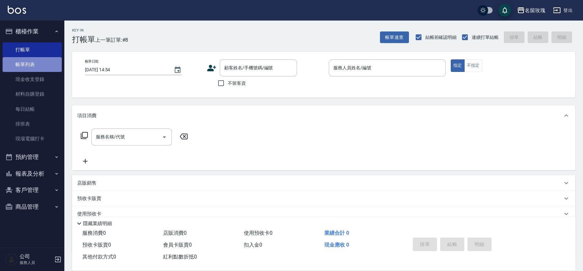
click at [43, 68] on link "帳單列表" at bounding box center [32, 64] width 59 height 15
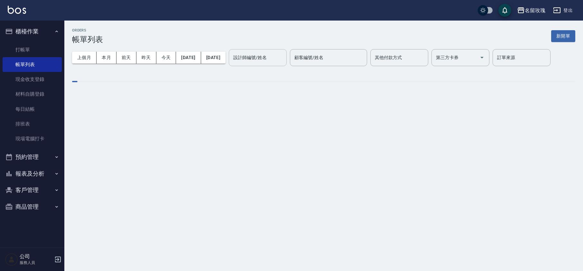
click at [282, 55] on input "設計師編號/姓名" at bounding box center [257, 57] width 52 height 11
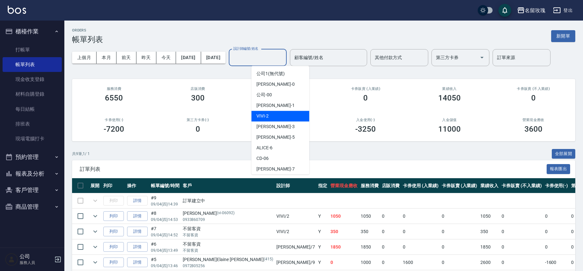
click at [274, 116] on div "VIVI -2" at bounding box center [280, 116] width 58 height 11
type input "VIVI-2"
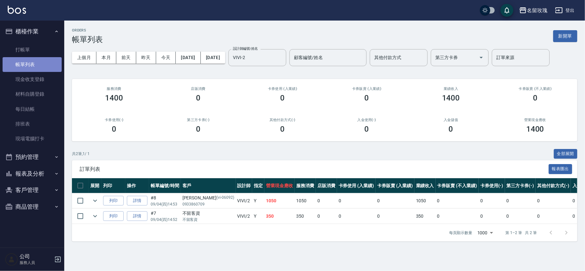
click at [26, 68] on link "帳單列表" at bounding box center [32, 64] width 59 height 15
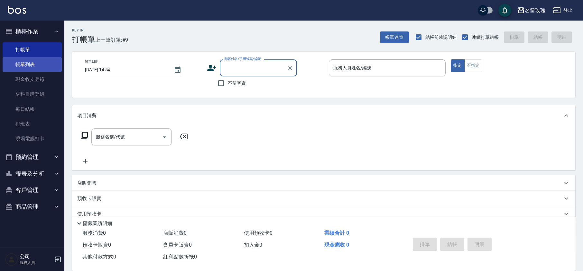
click at [31, 61] on link "帳單列表" at bounding box center [32, 64] width 59 height 15
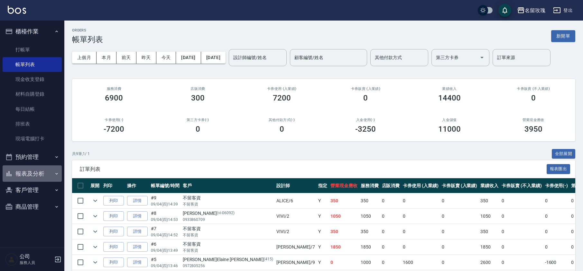
click at [28, 174] on button "報表及分析" at bounding box center [32, 174] width 59 height 17
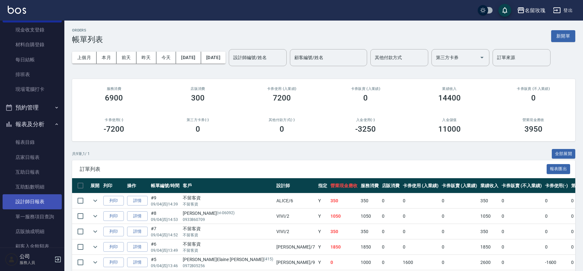
scroll to position [86, 0]
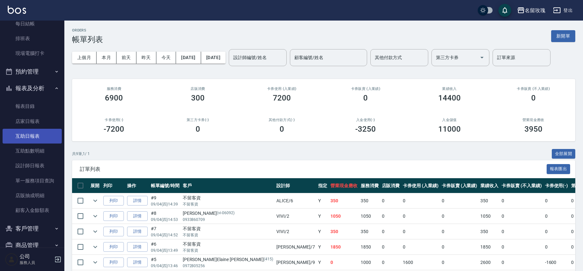
click at [42, 135] on link "互助日報表" at bounding box center [32, 136] width 59 height 15
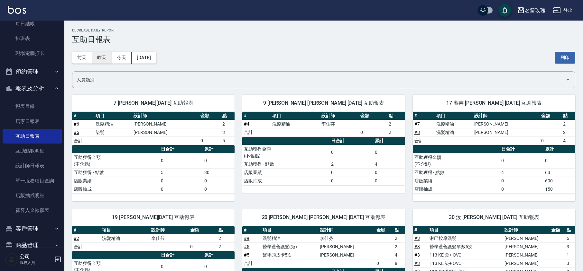
click at [105, 60] on button "昨天" at bounding box center [102, 58] width 20 height 12
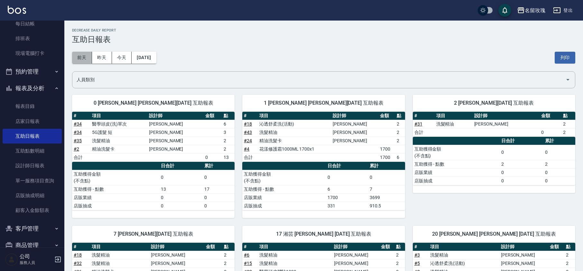
click at [79, 57] on button "前天" at bounding box center [82, 58] width 20 height 12
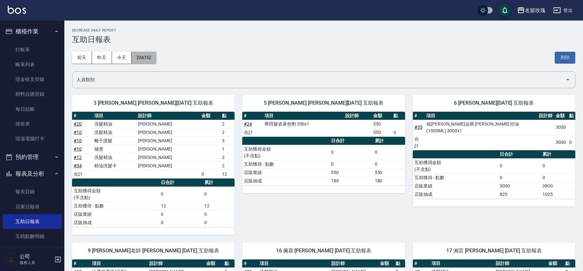
click at [147, 53] on button "[DATE]" at bounding box center [144, 58] width 24 height 12
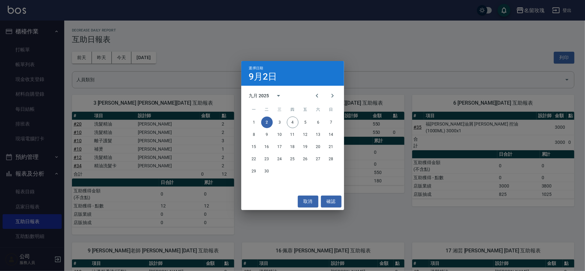
drag, startPoint x: 313, startPoint y: 95, endPoint x: 311, endPoint y: 101, distance: 6.3
click at [314, 95] on icon "Previous month" at bounding box center [317, 96] width 8 height 8
click at [335, 173] on button "31" at bounding box center [332, 172] width 12 height 12
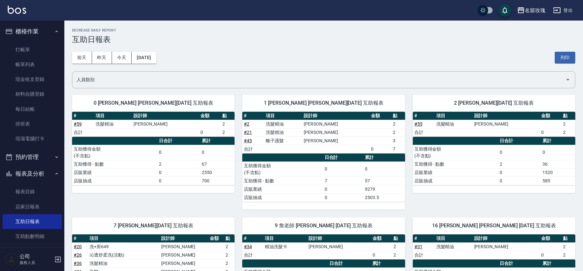
click at [152, 50] on div "[DATE] [DATE] [DATE] [DATE] 列印" at bounding box center [323, 57] width 503 height 27
click at [151, 57] on button "[DATE]" at bounding box center [144, 58] width 24 height 12
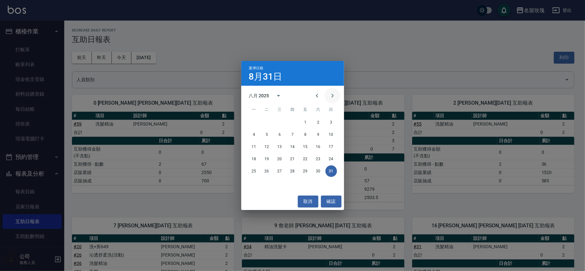
click at [337, 99] on button "Next month" at bounding box center [332, 95] width 15 height 15
click at [254, 123] on button "1" at bounding box center [255, 123] width 12 height 12
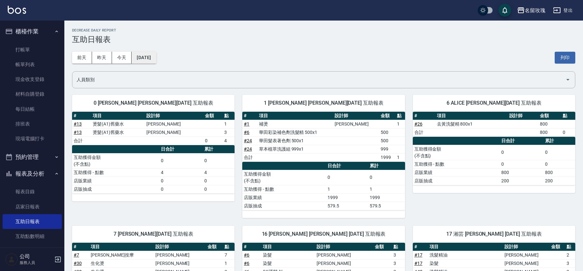
click at [145, 56] on button "[DATE]" at bounding box center [144, 58] width 24 height 12
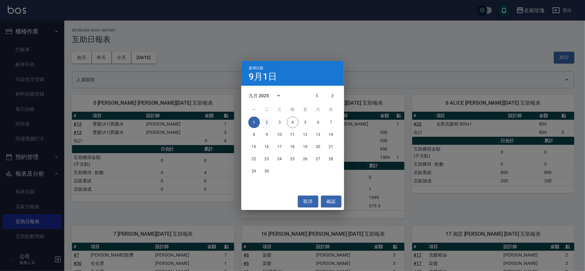
click at [269, 122] on button "2" at bounding box center [267, 123] width 12 height 12
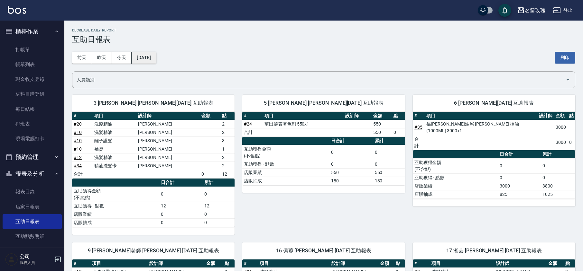
click at [144, 58] on button "[DATE]" at bounding box center [144, 58] width 24 height 12
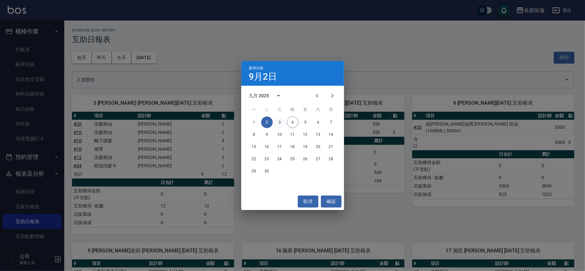
click at [279, 122] on button "3" at bounding box center [280, 123] width 12 height 12
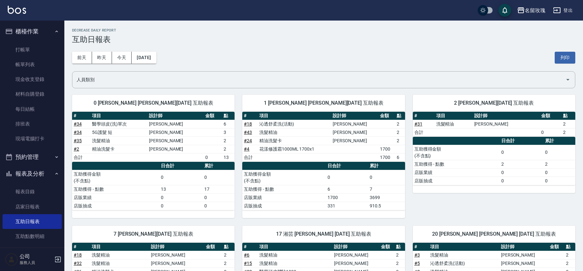
click at [168, 57] on div "[DATE] [DATE] [DATE] [DATE] 列印" at bounding box center [323, 57] width 503 height 27
click at [130, 62] on button "今天" at bounding box center [122, 58] width 20 height 12
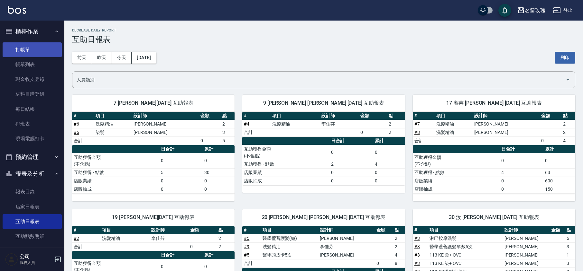
click at [50, 56] on link "打帳單" at bounding box center [32, 49] width 59 height 15
